Goal: Task Accomplishment & Management: Complete application form

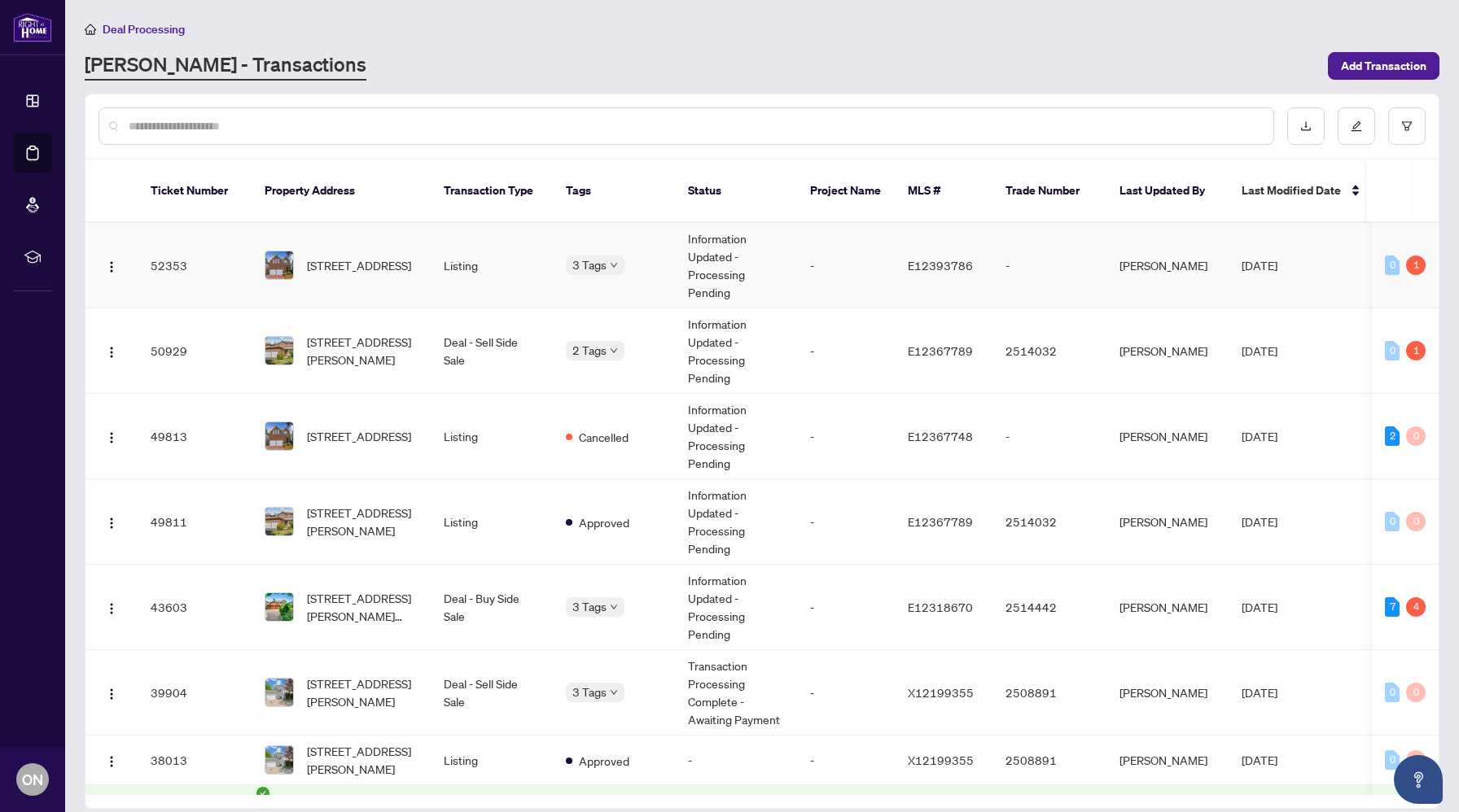
click at [367, 268] on td "[STREET_ADDRESS]" at bounding box center [341, 265] width 179 height 86
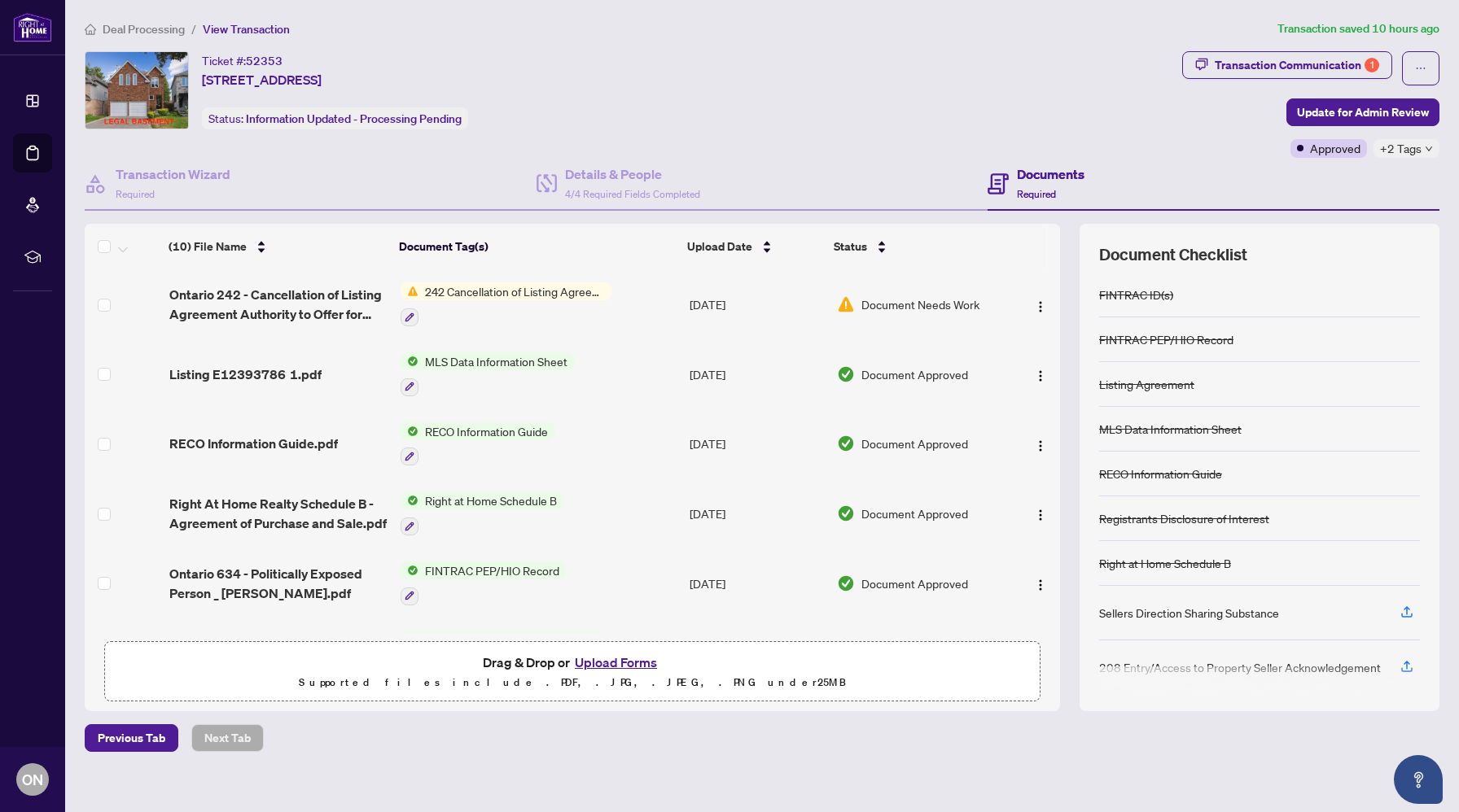
click at [596, 661] on button "Upload Forms" at bounding box center [616, 662] width 92 height 21
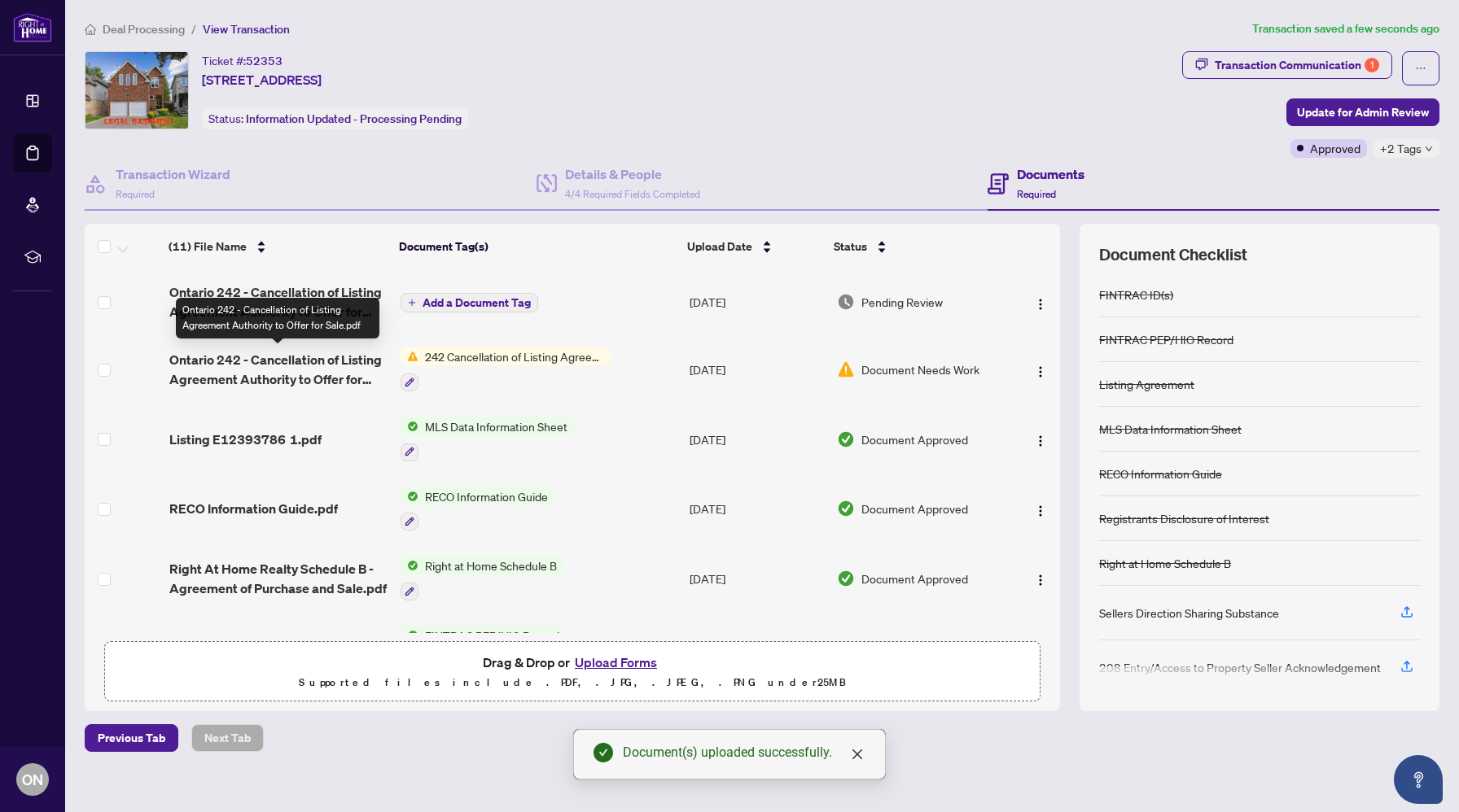
click at [310, 370] on span "Ontario 242 - Cancellation of Listing Agreement Authority to Offer for Sale.pdf" at bounding box center [279, 370] width 218 height 40
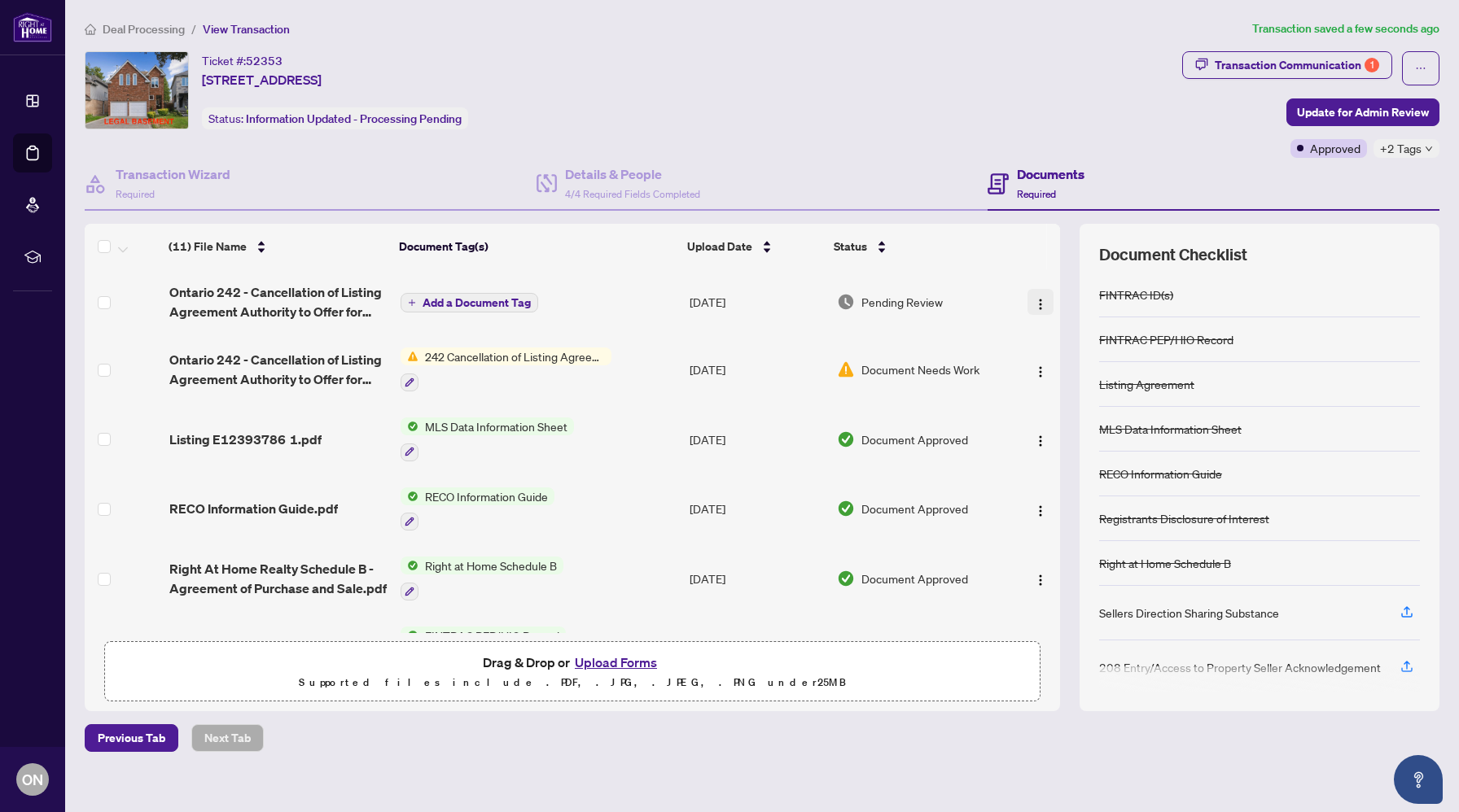
click at [1036, 304] on img "button" at bounding box center [1040, 305] width 13 height 13
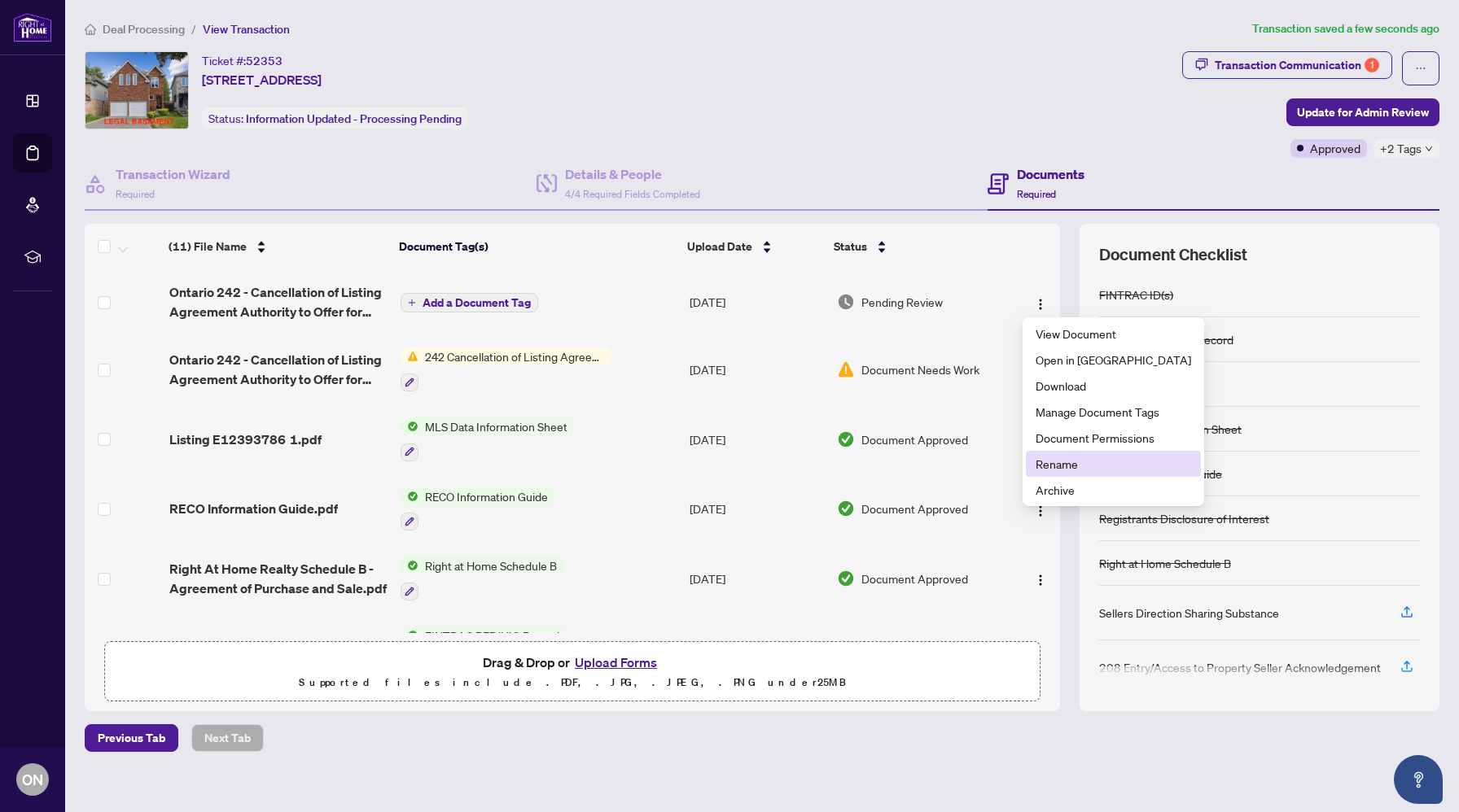
click at [1057, 463] on span "Rename" at bounding box center [1113, 463] width 155 height 18
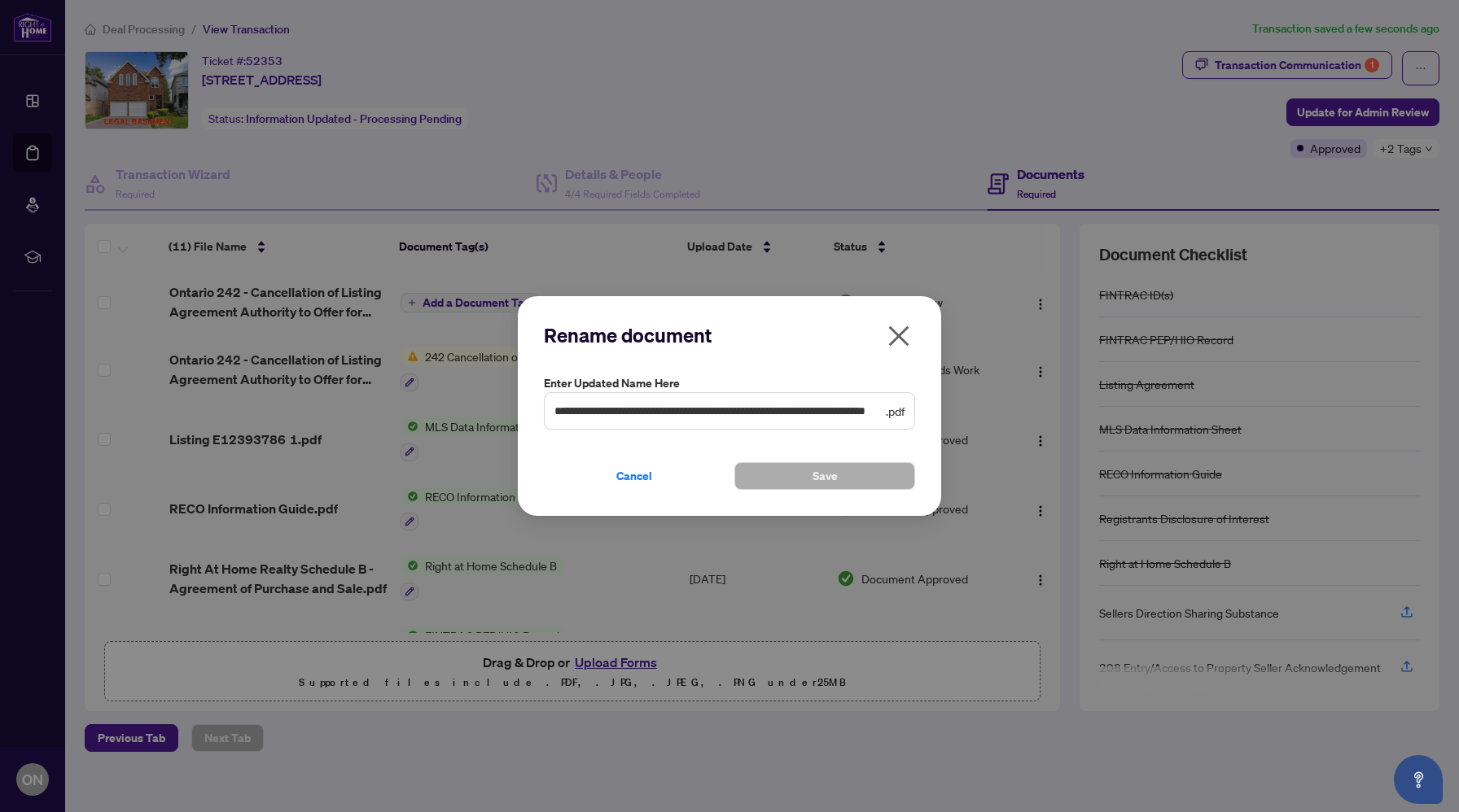
click at [907, 341] on icon "close" at bounding box center [899, 336] width 26 height 26
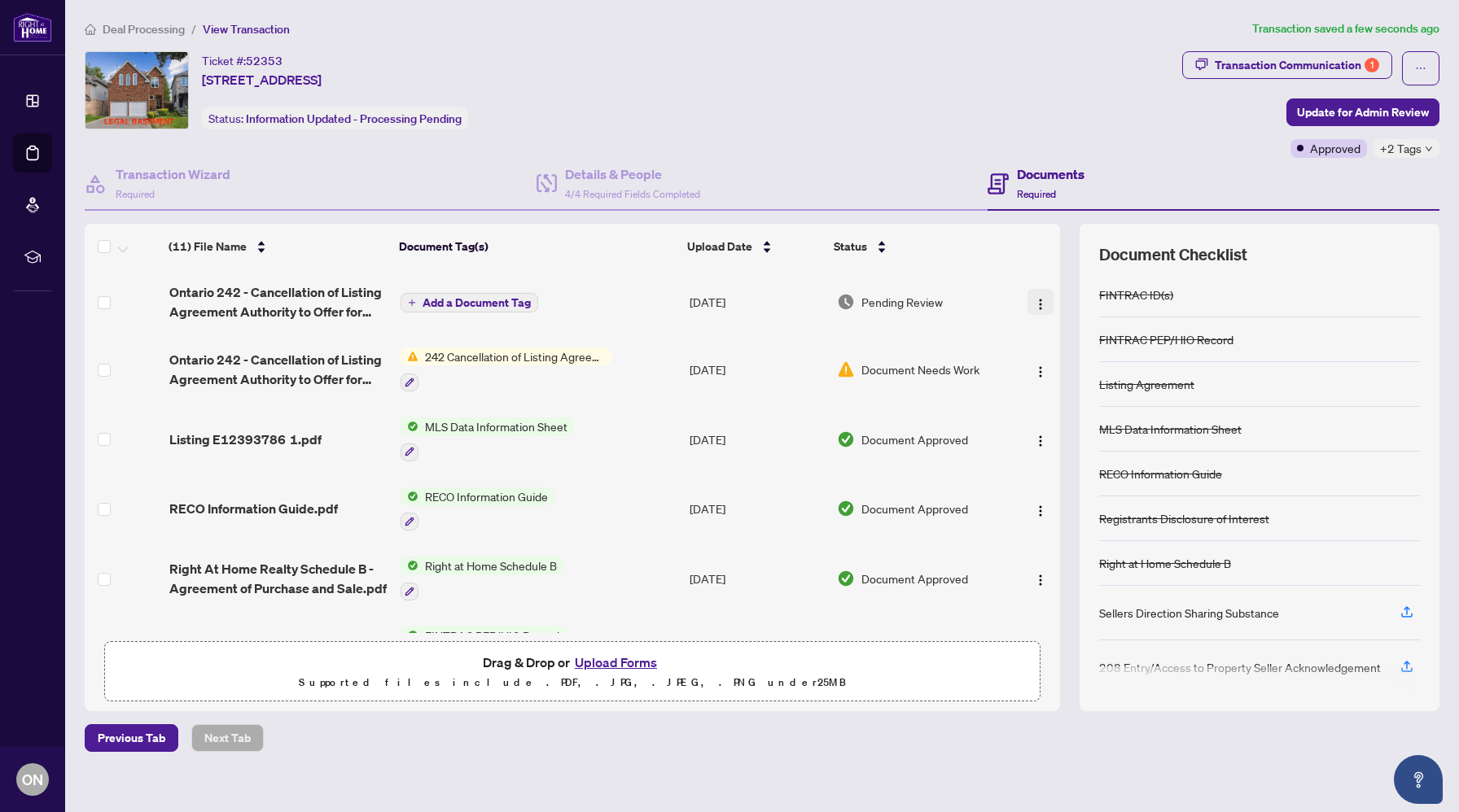
click at [1045, 306] on button "button" at bounding box center [1040, 302] width 26 height 26
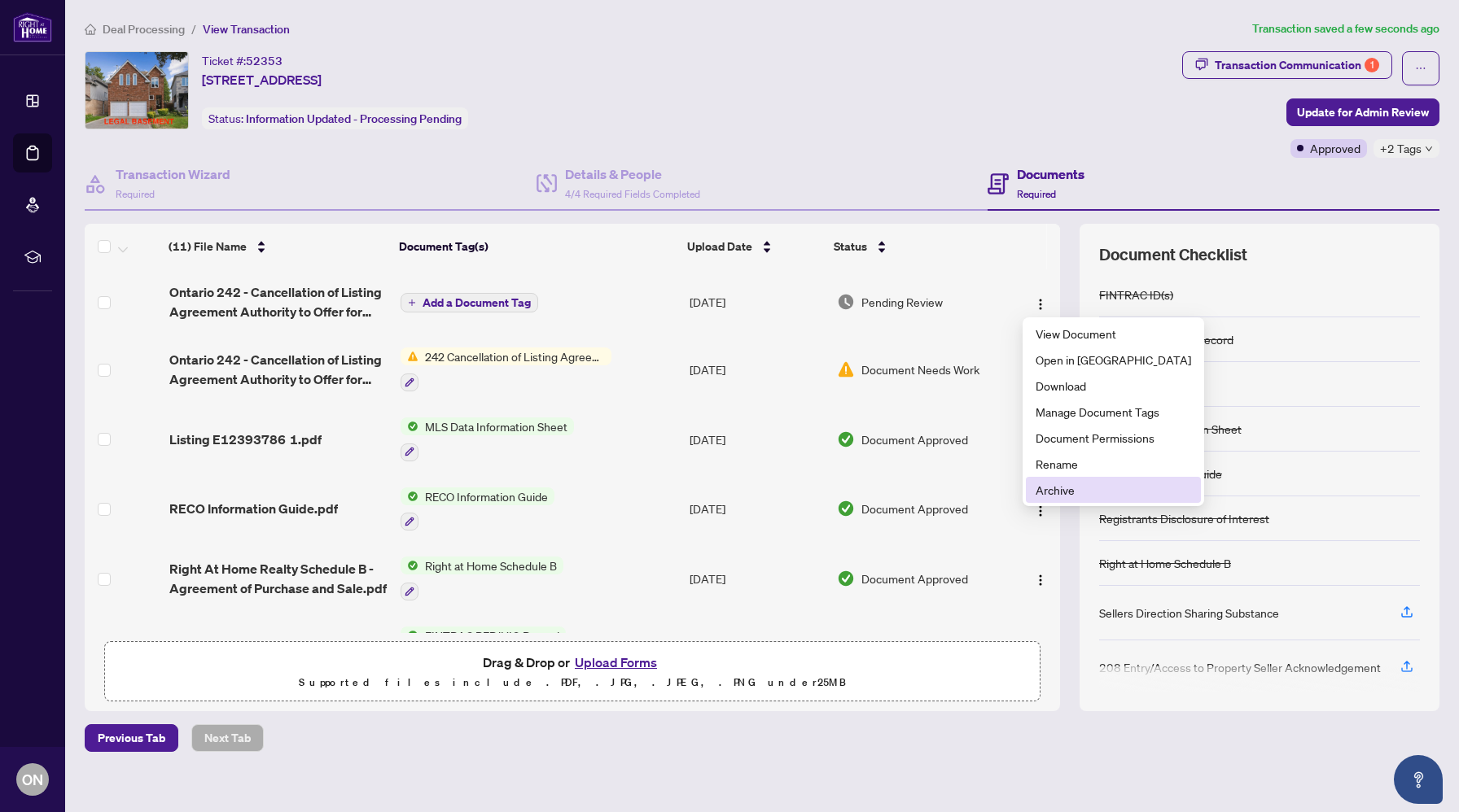
click at [1052, 489] on span "Archive" at bounding box center [1113, 489] width 155 height 18
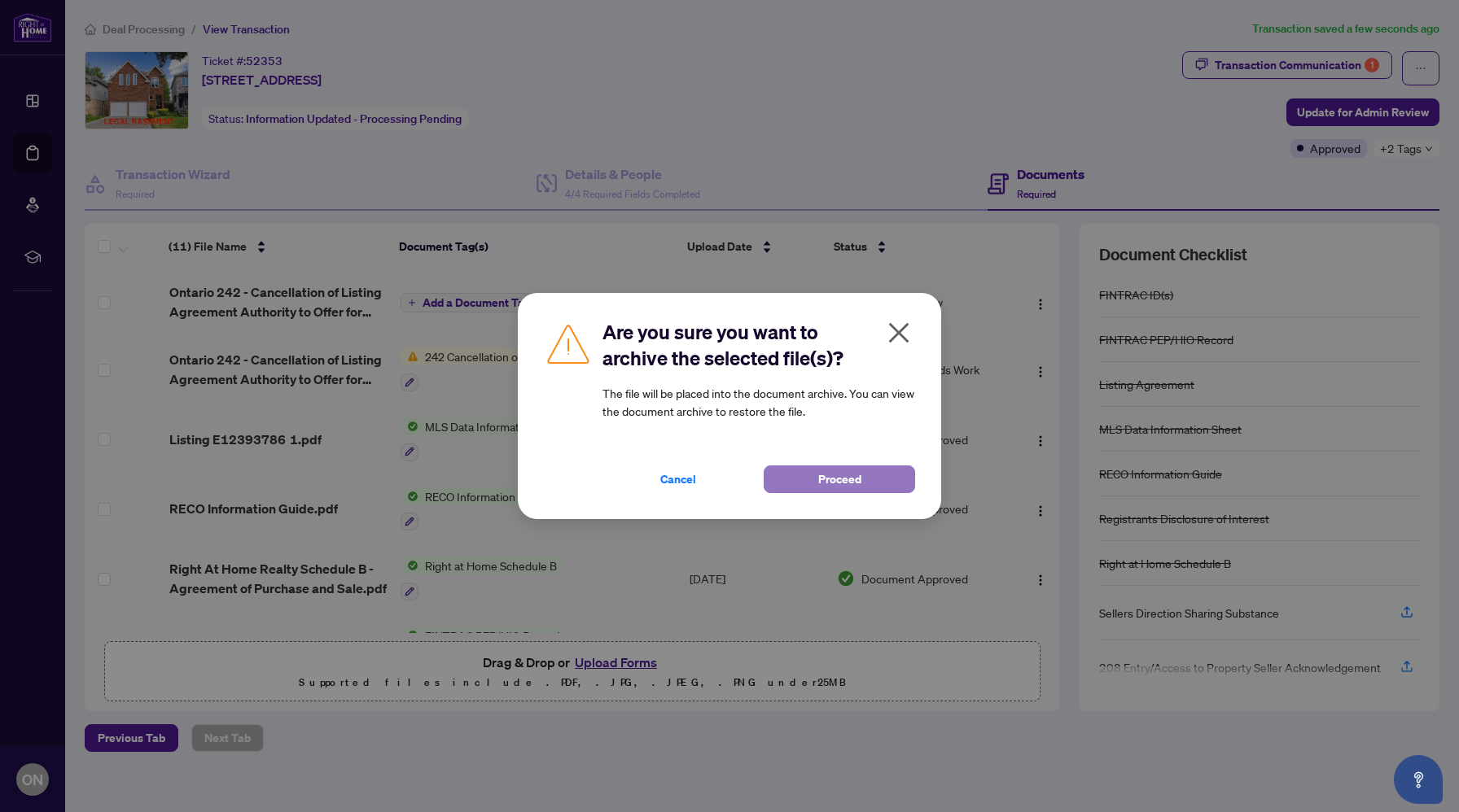
click at [842, 490] on span "Proceed" at bounding box center [840, 480] width 43 height 26
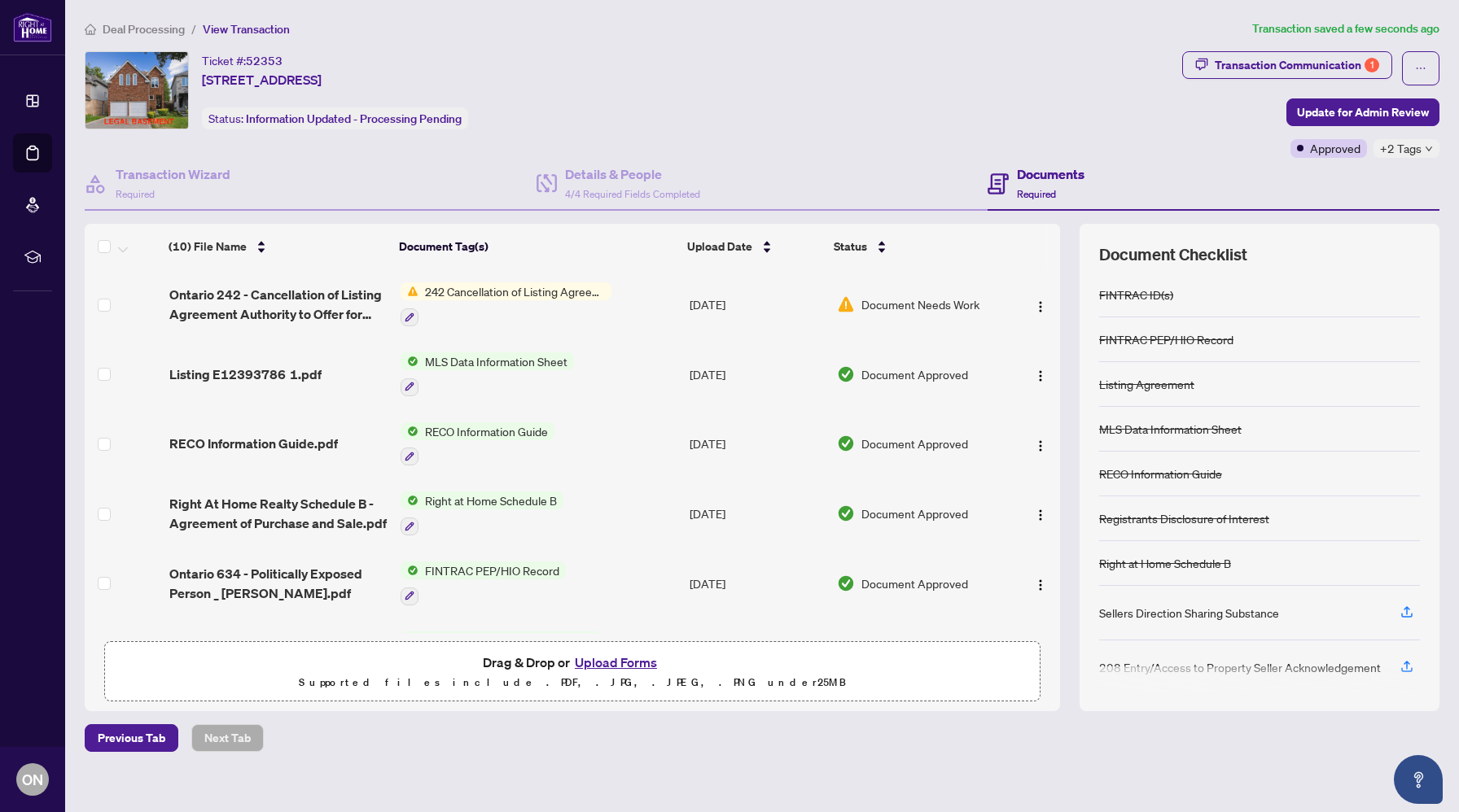
click at [639, 660] on button "Upload Forms" at bounding box center [616, 662] width 92 height 21
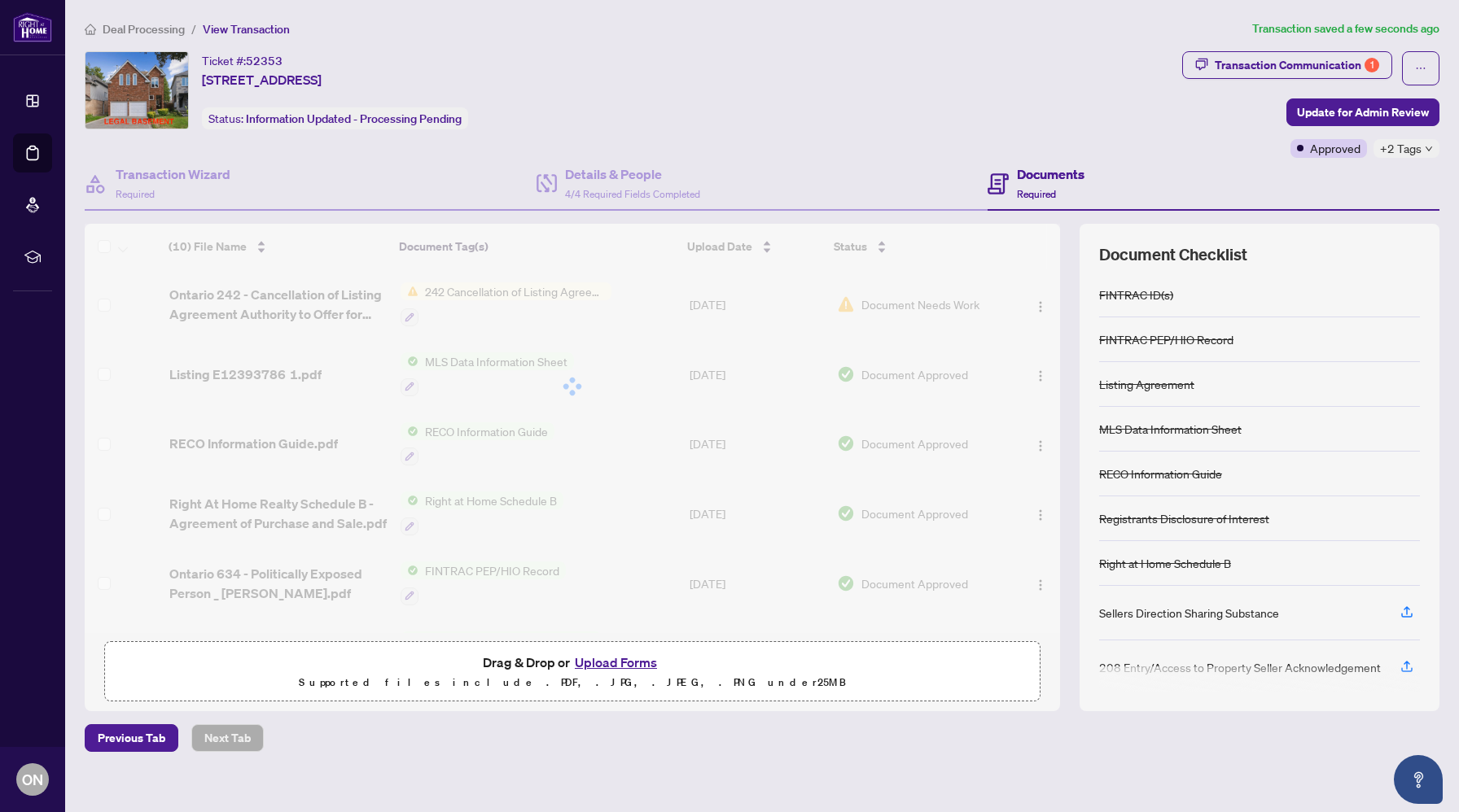
click at [310, 317] on div at bounding box center [572, 387] width 975 height 326
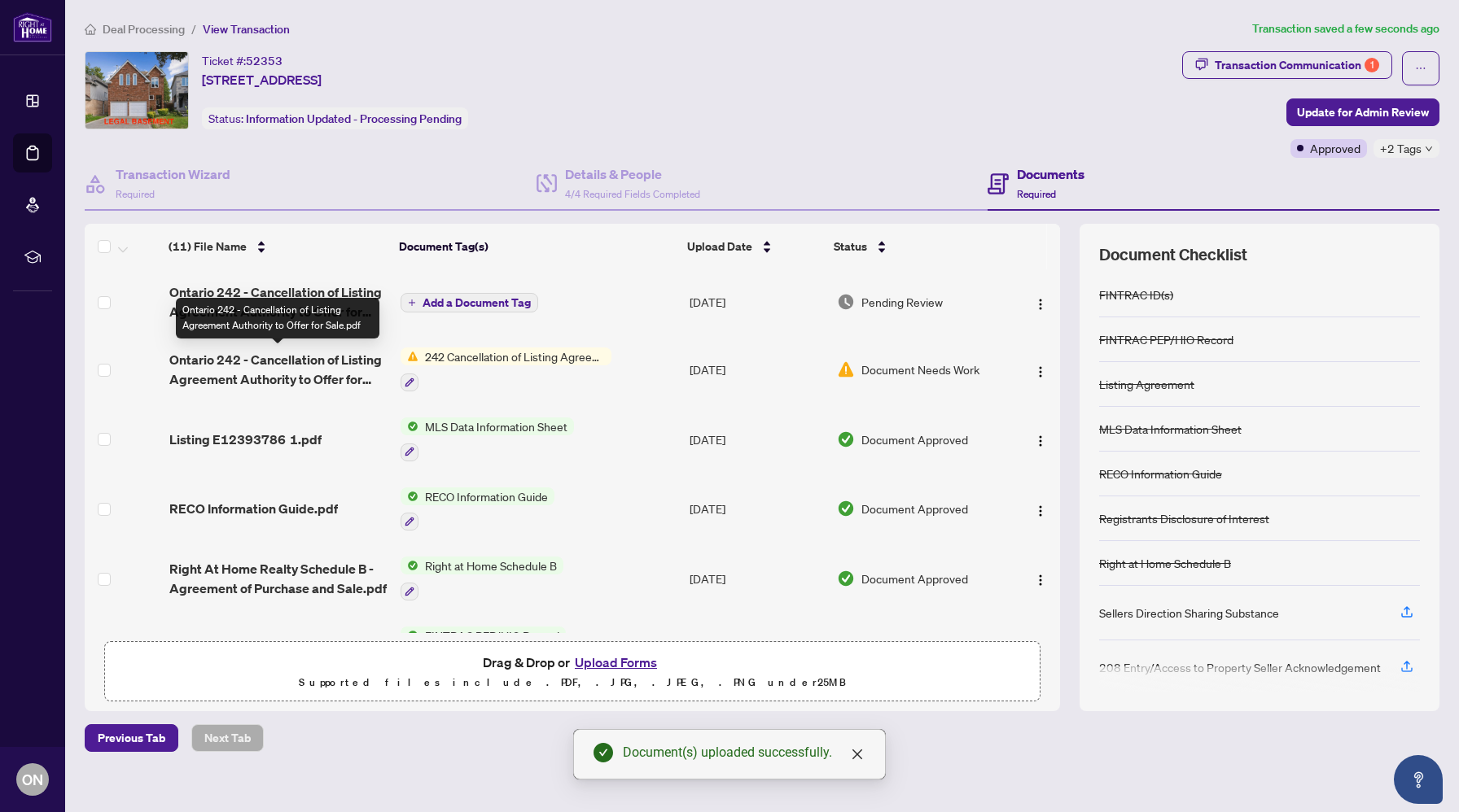
click at [299, 367] on span "Ontario 242 - Cancellation of Listing Agreement Authority to Offer for Sale.pdf" at bounding box center [279, 370] width 218 height 40
click at [1037, 365] on img "button" at bounding box center [1040, 372] width 13 height 13
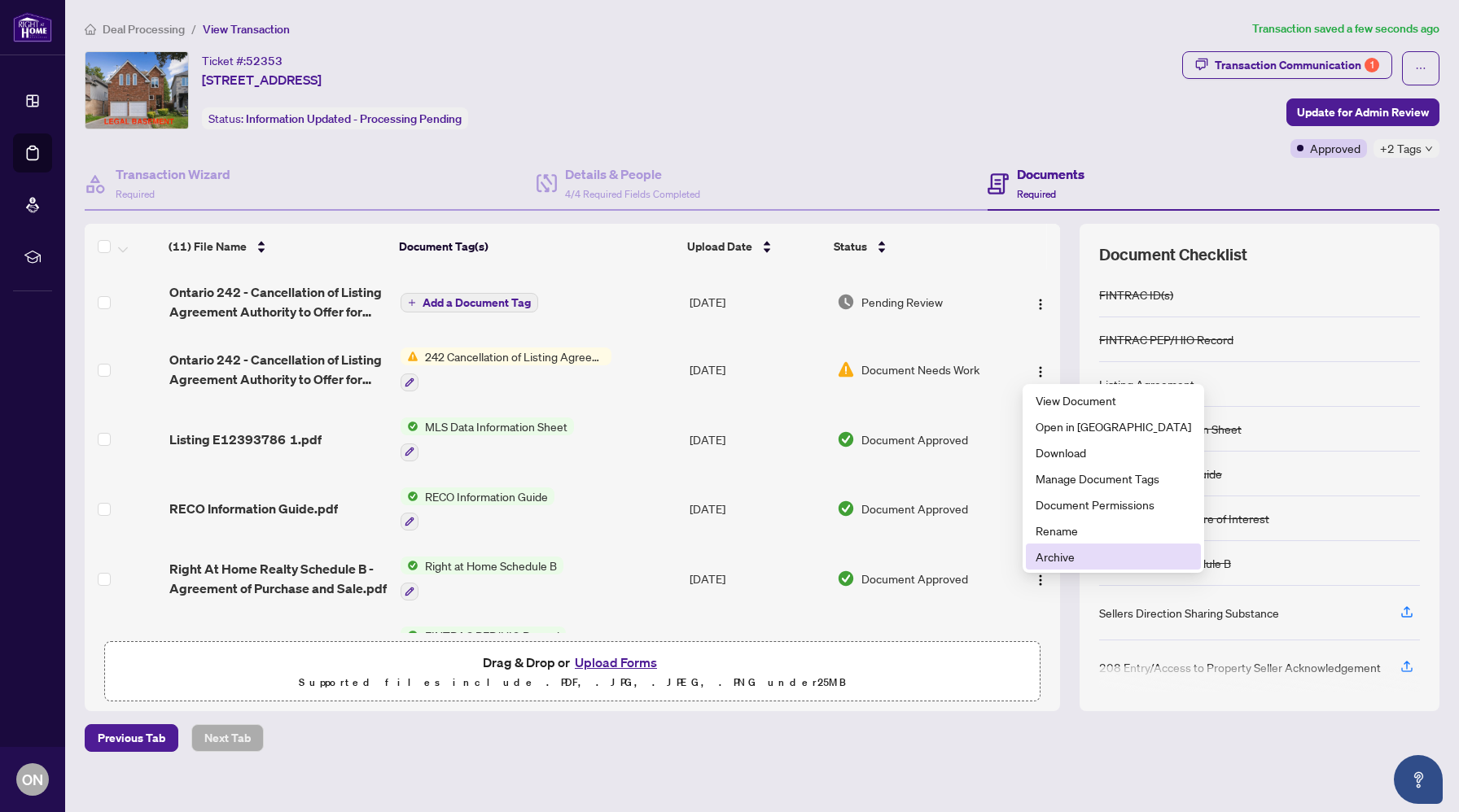
click at [1084, 561] on span "Archive" at bounding box center [1113, 556] width 155 height 18
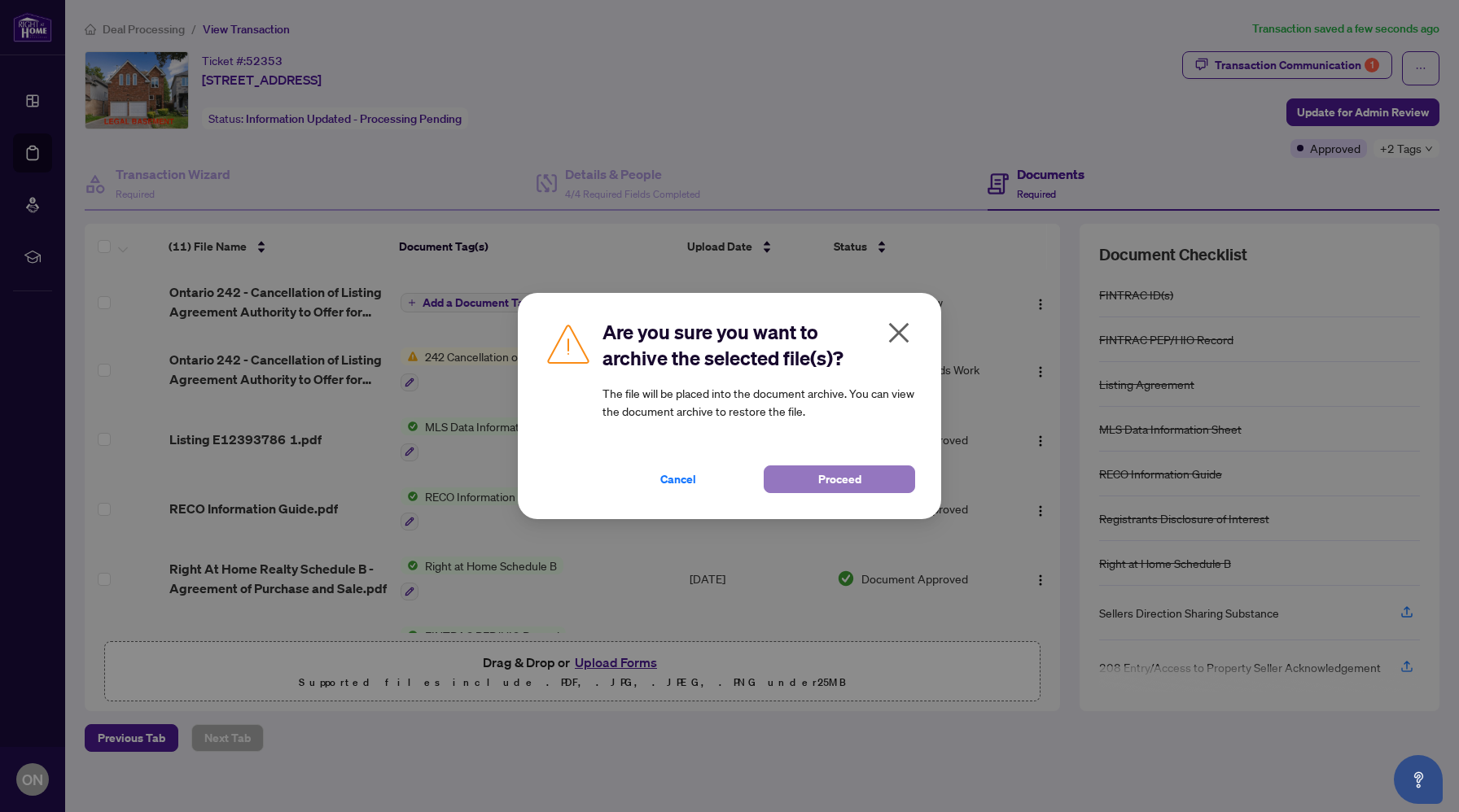
click at [861, 484] on button "Proceed" at bounding box center [839, 479] width 152 height 27
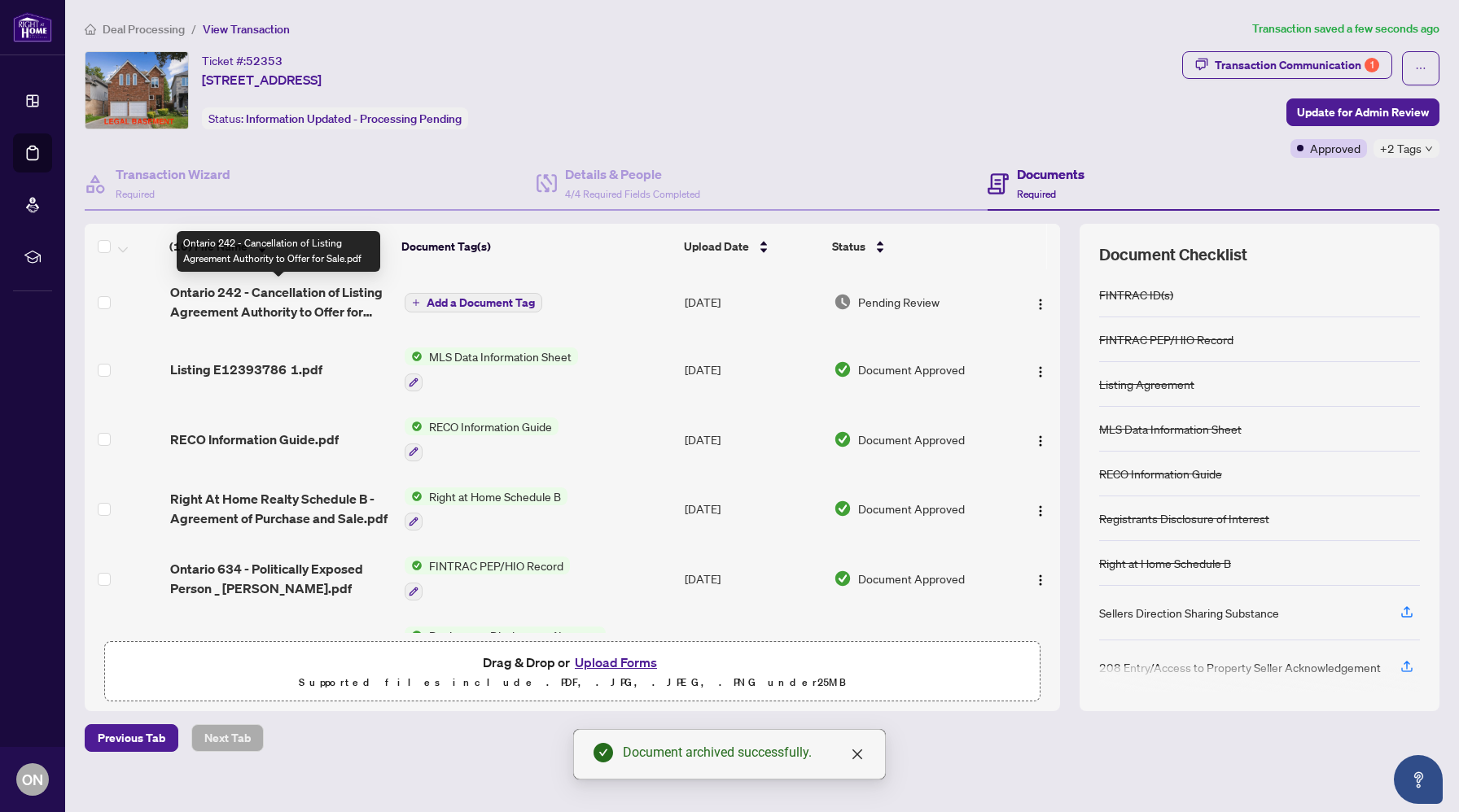
click at [329, 301] on span "Ontario 242 - Cancellation of Listing Agreement Authority to Offer for Sale.pdf" at bounding box center [281, 302] width 221 height 40
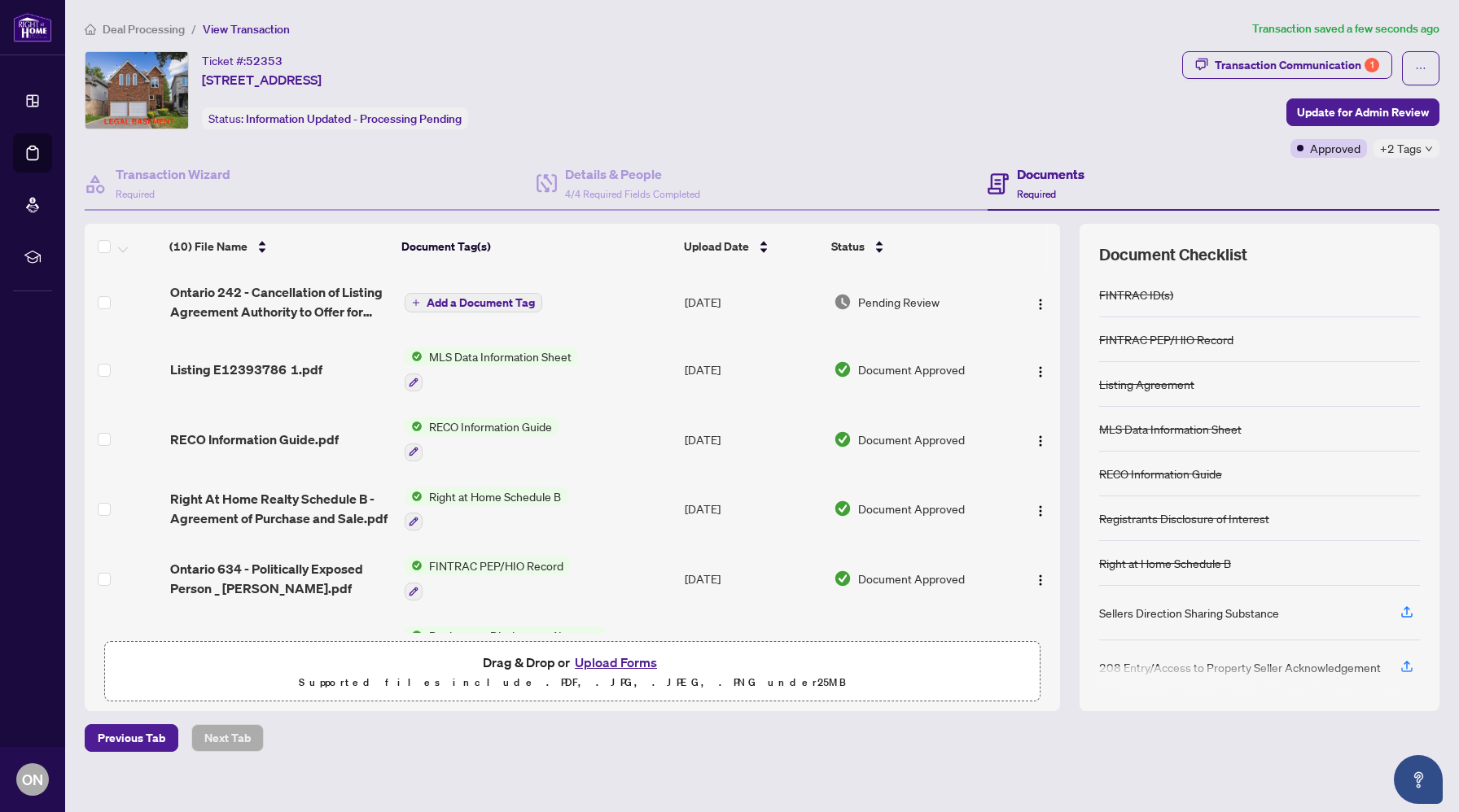
click at [520, 303] on span "Add a Document Tag" at bounding box center [480, 303] width 108 height 11
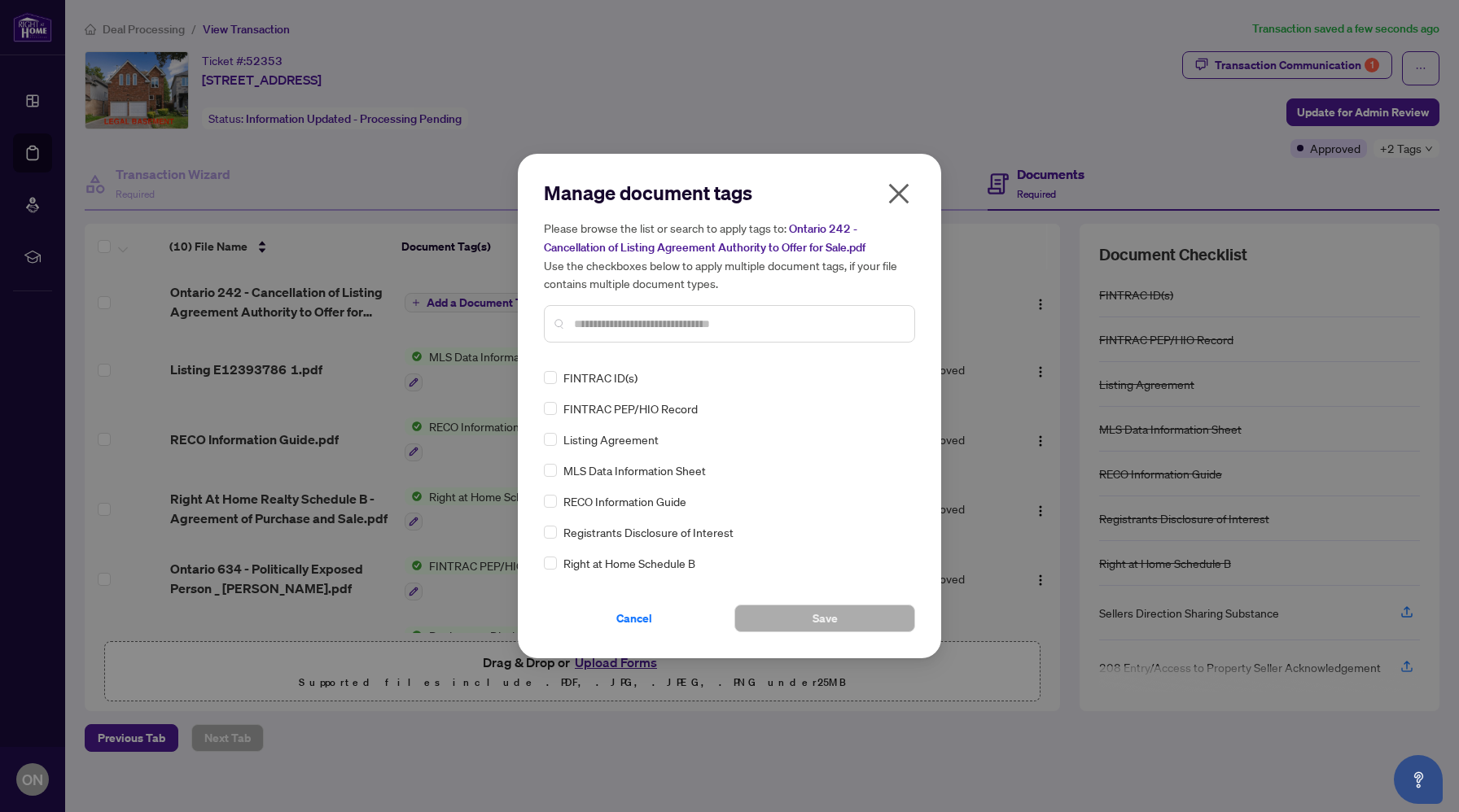
click at [701, 358] on div "Manage document tags Please browse the list or search to apply tags to: Ontario…" at bounding box center [730, 406] width 371 height 453
click at [705, 334] on div at bounding box center [730, 324] width 371 height 38
click at [700, 329] on input "text" at bounding box center [738, 324] width 328 height 18
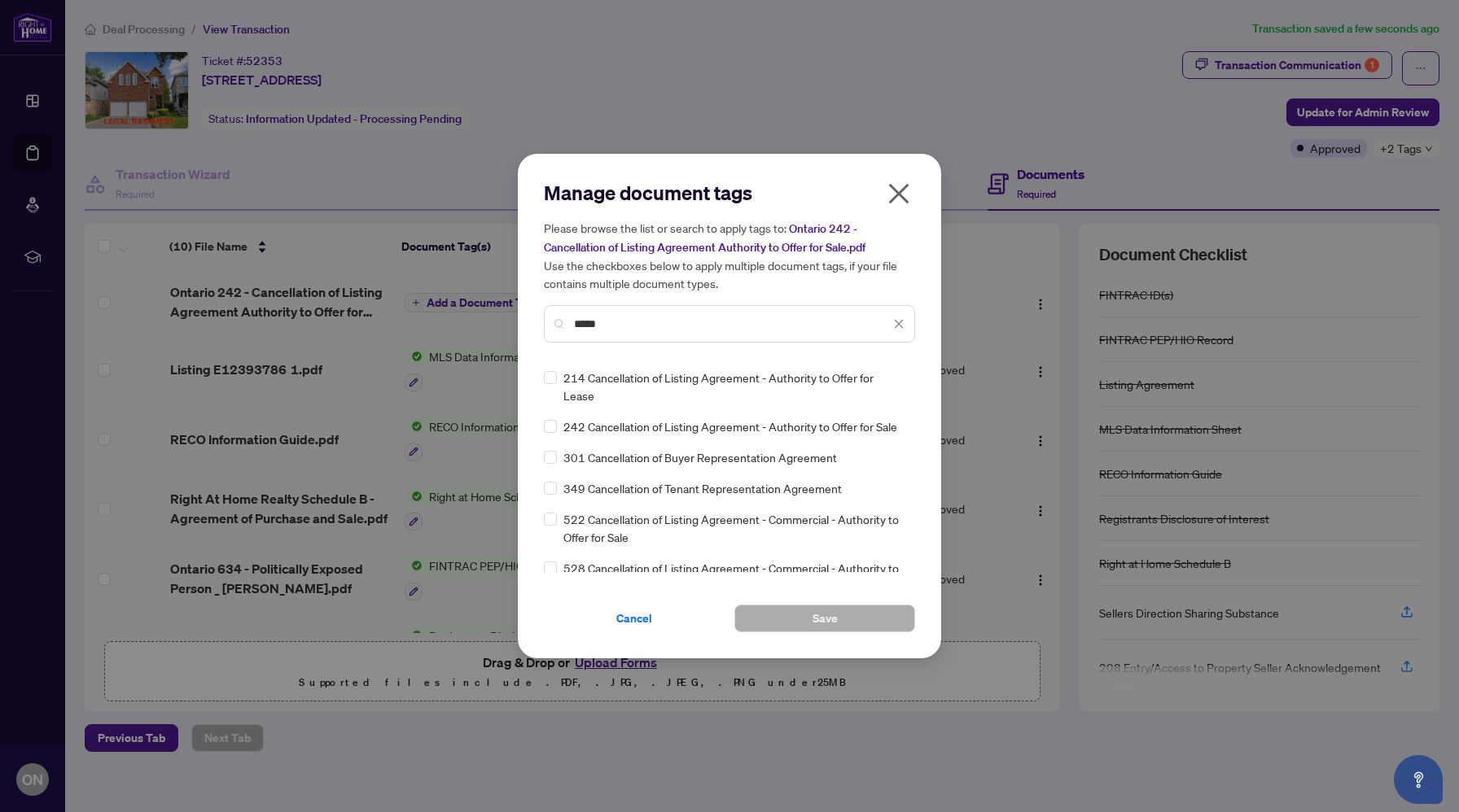
type input "*****"
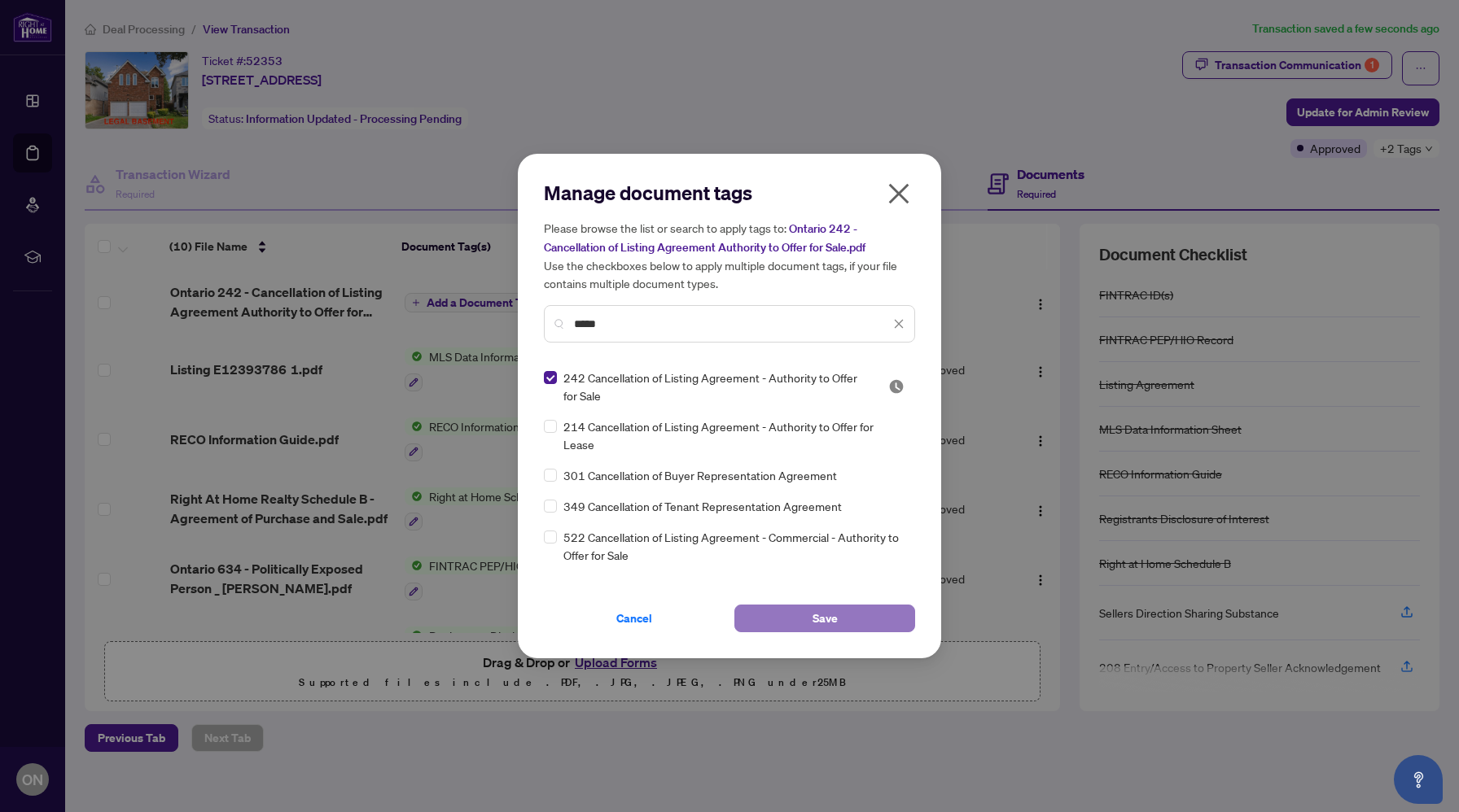
click at [794, 617] on button "Save" at bounding box center [825, 618] width 181 height 27
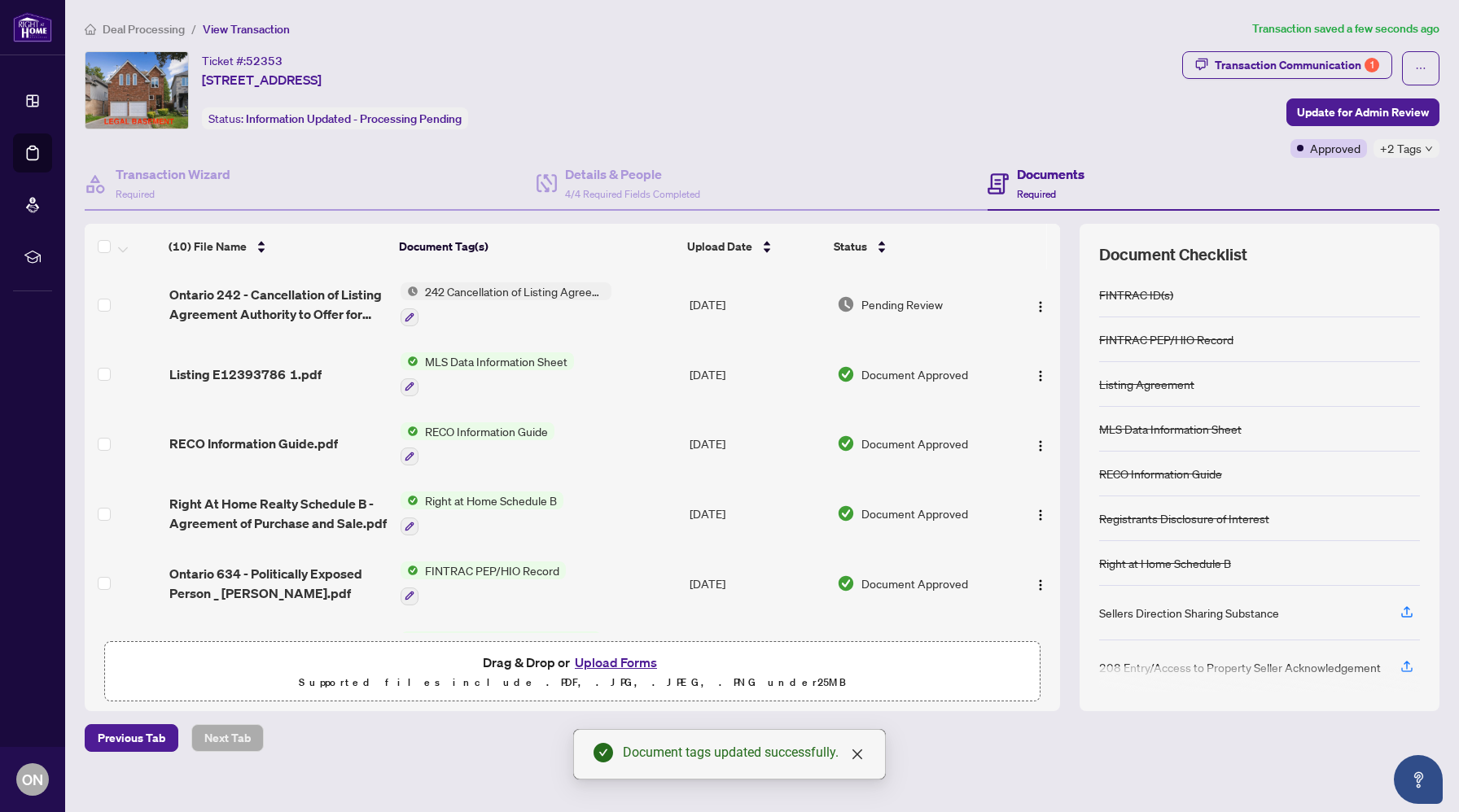
scroll to position [72, 0]
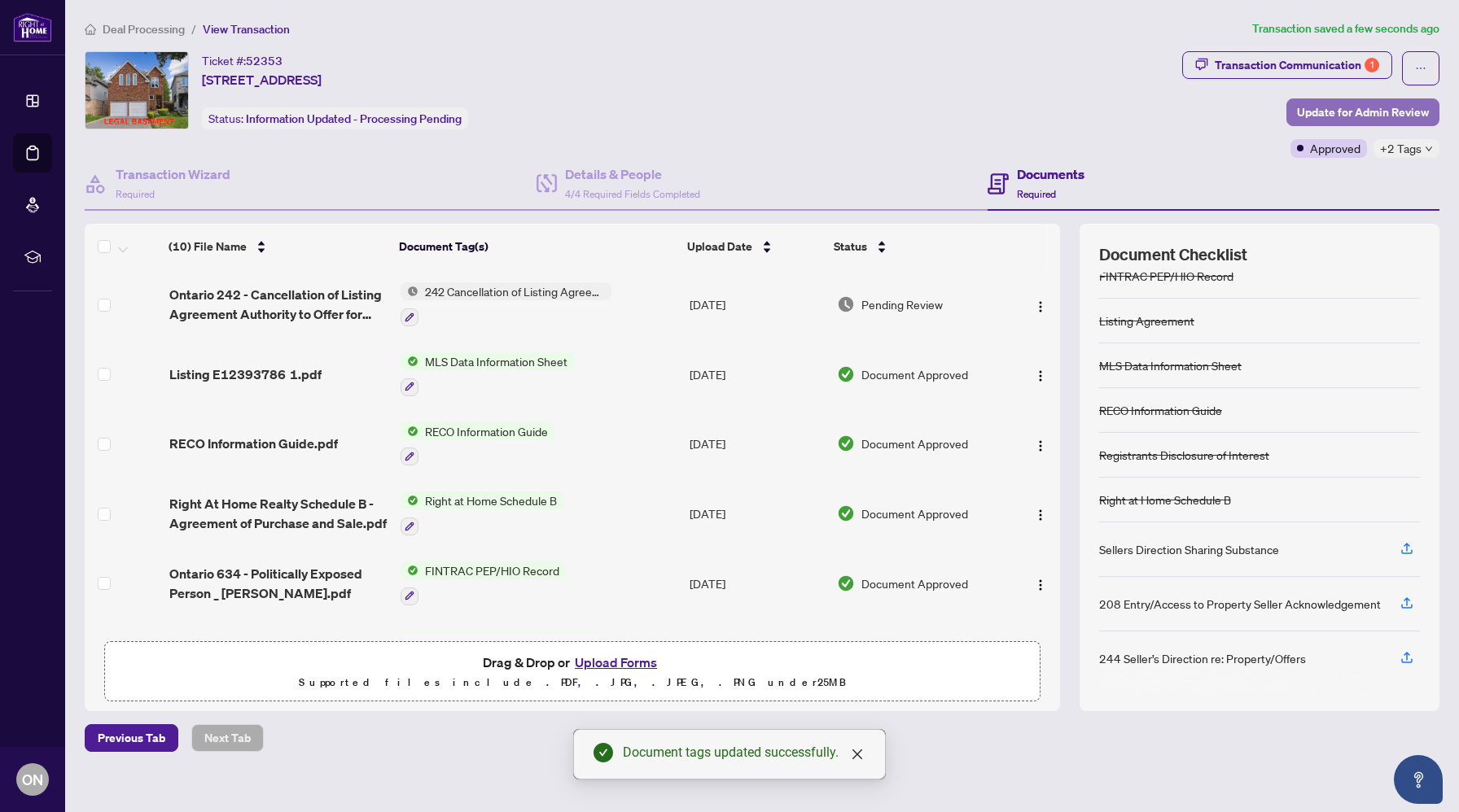
click at [1332, 111] on span "Update for Admin Review" at bounding box center [1363, 113] width 132 height 26
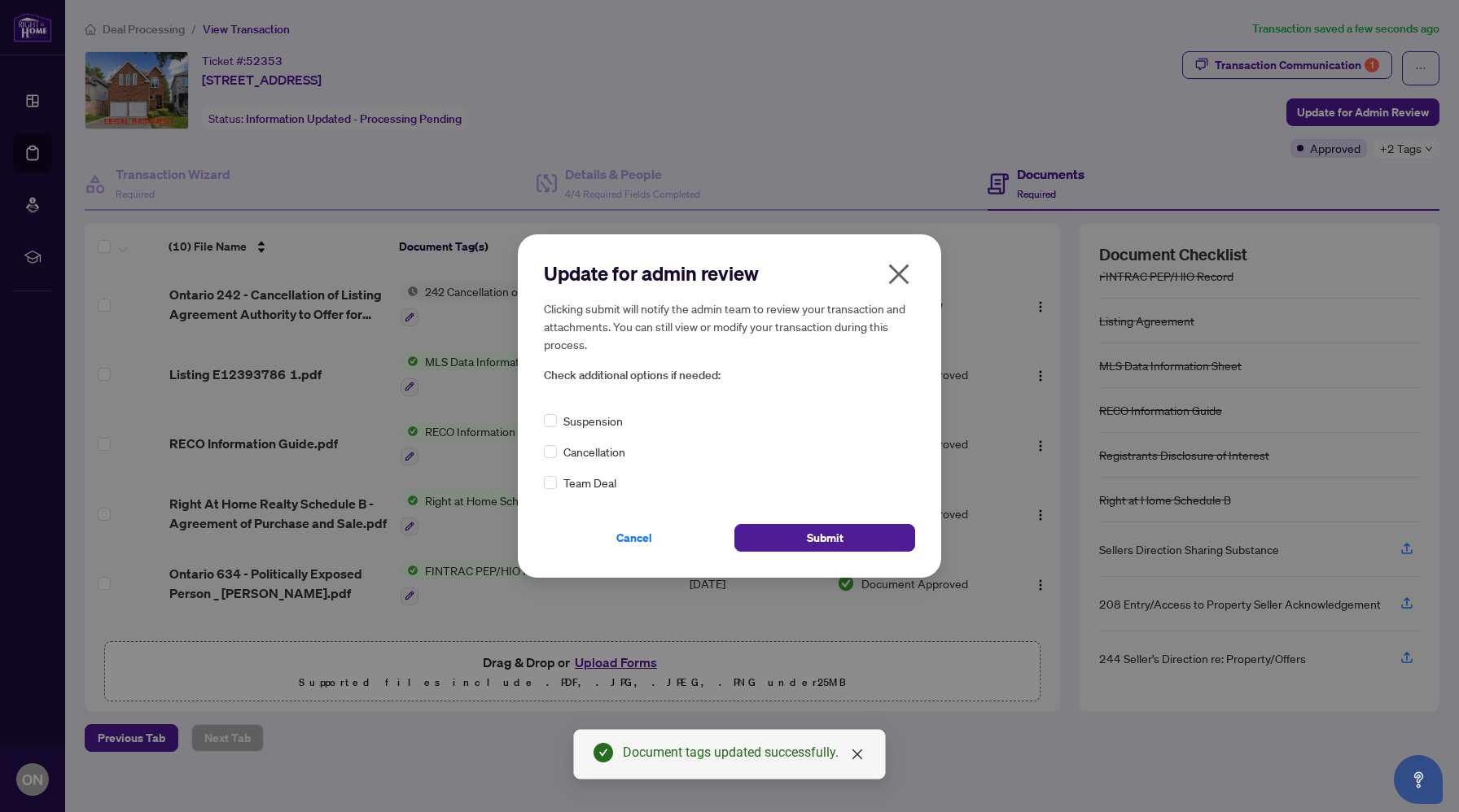
click at [599, 449] on span "Cancellation" at bounding box center [594, 451] width 62 height 18
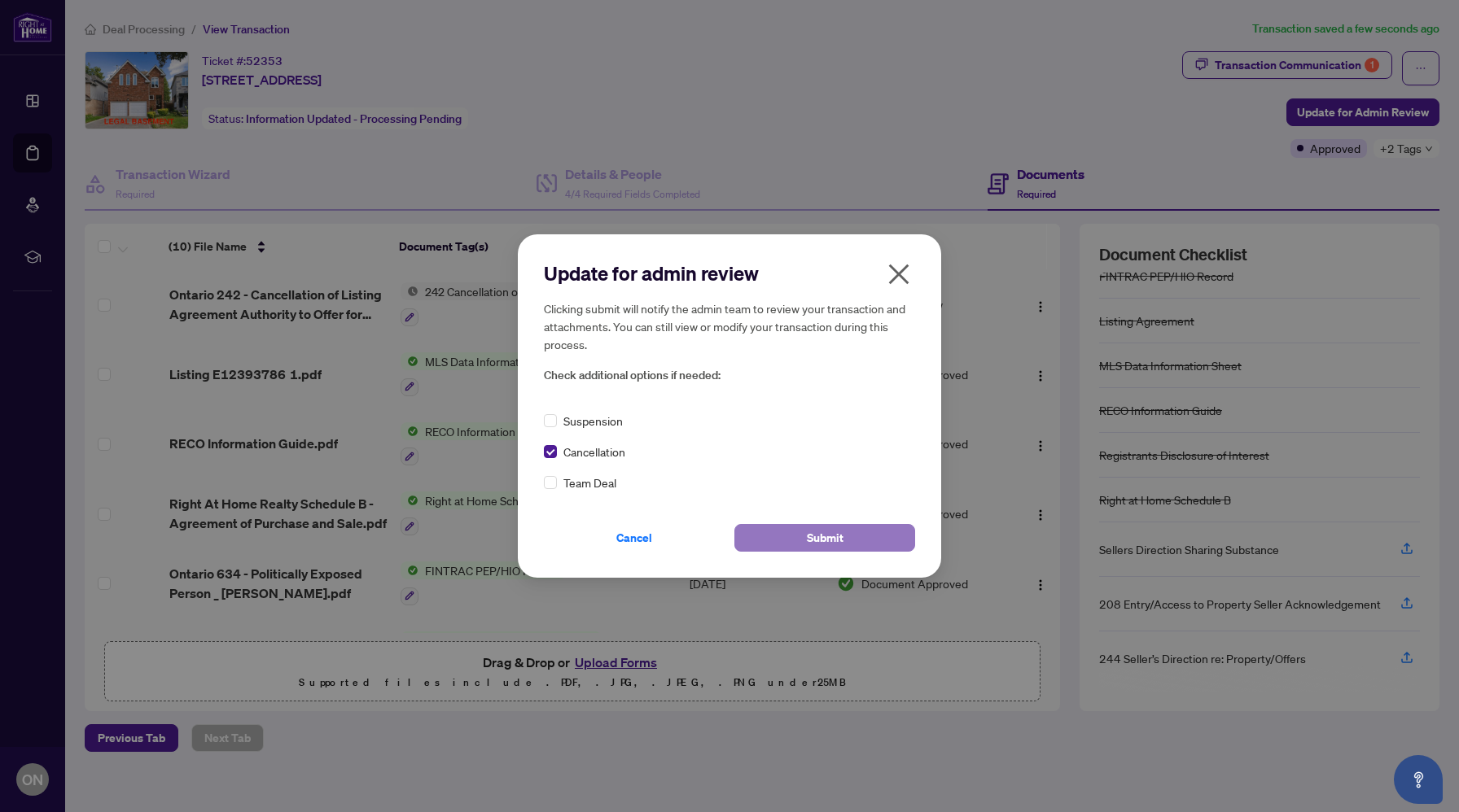
click at [814, 534] on span "Submit" at bounding box center [825, 538] width 37 height 26
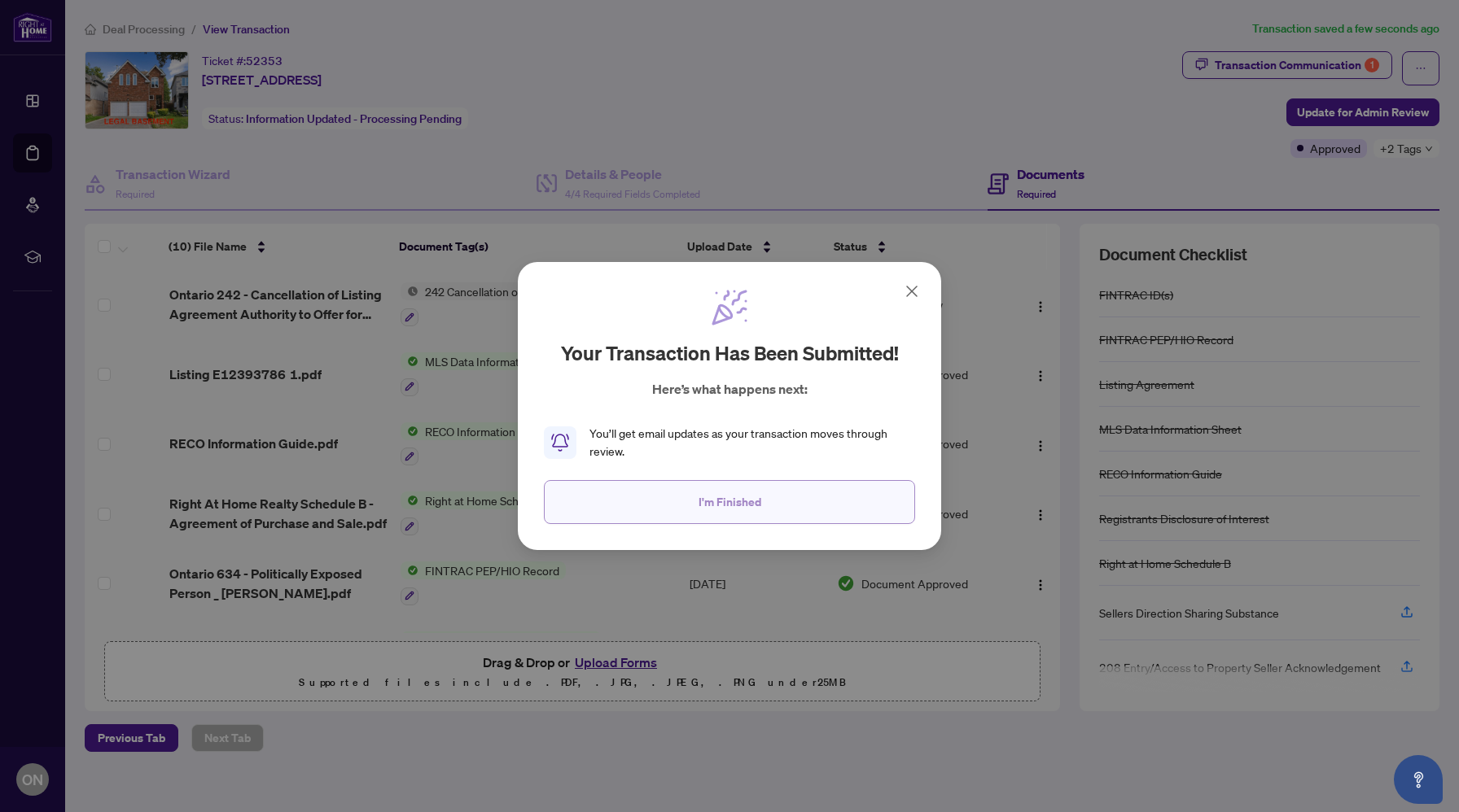
click at [763, 508] on button "I'm Finished" at bounding box center [730, 502] width 371 height 44
